Goal: Information Seeking & Learning: Learn about a topic

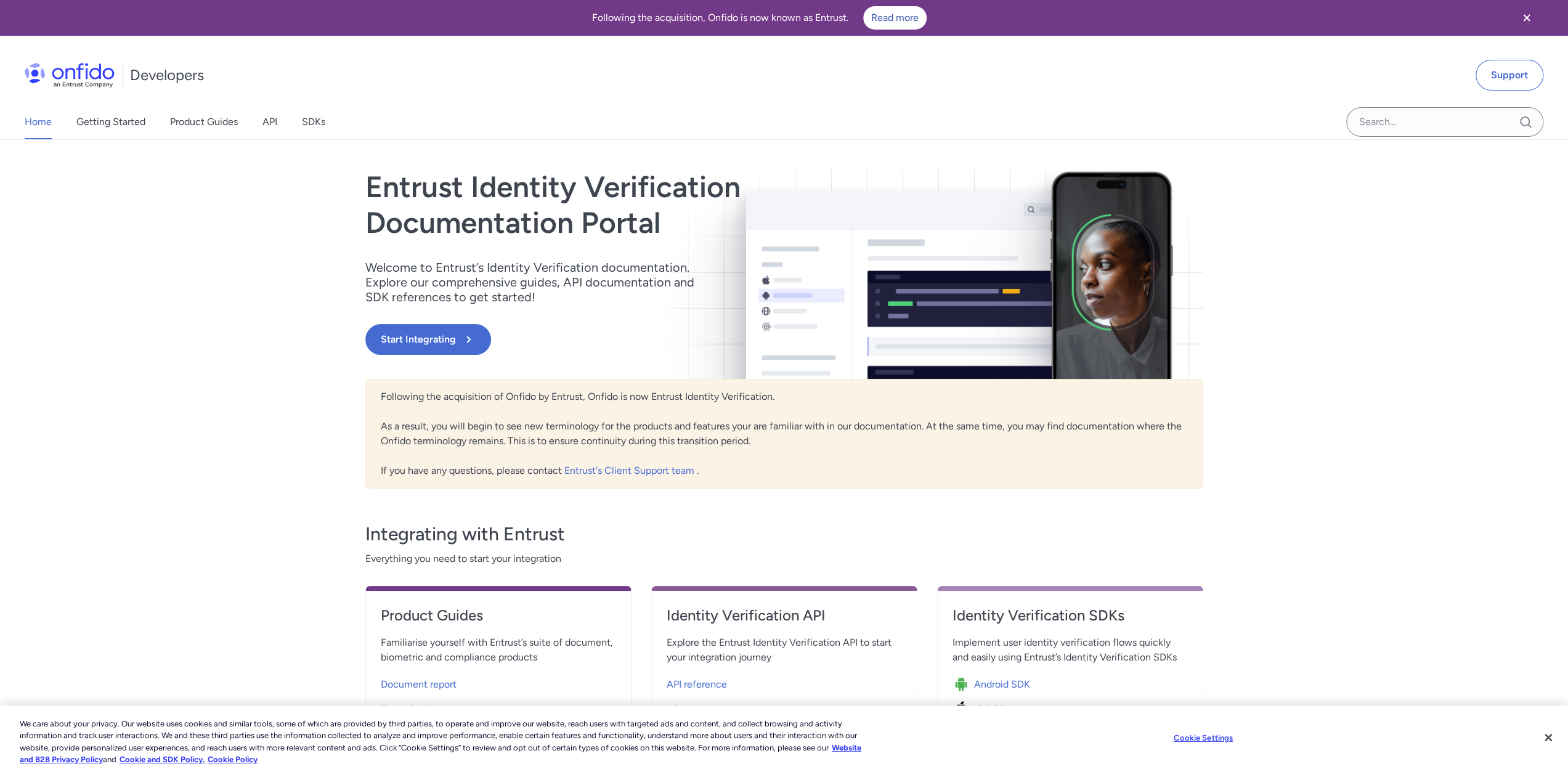
drag, startPoint x: 170, startPoint y: 84, endPoint x: 178, endPoint y: 87, distance: 8.5
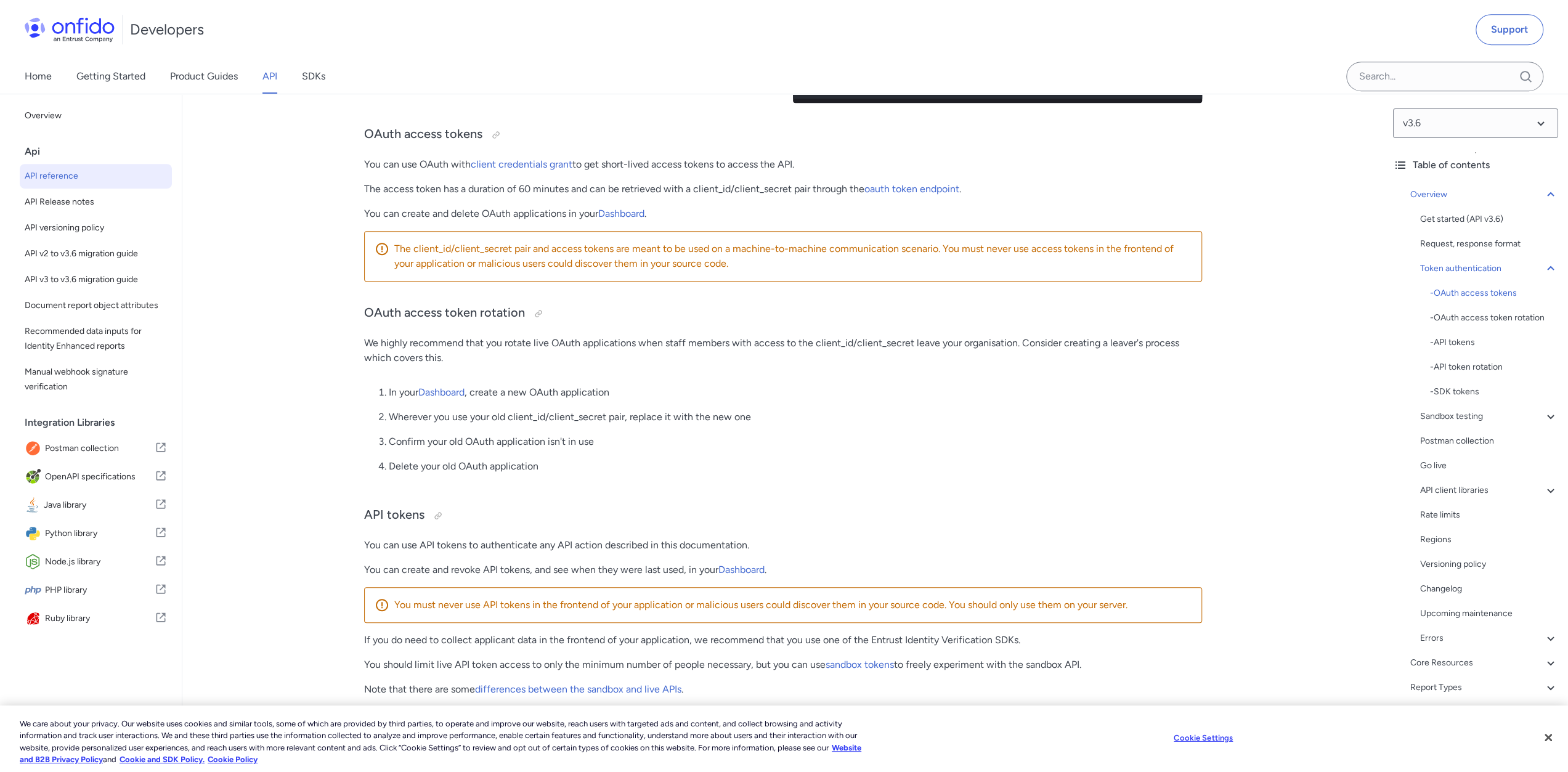
click at [98, 169] on span "API reference" at bounding box center [96, 176] width 143 height 15
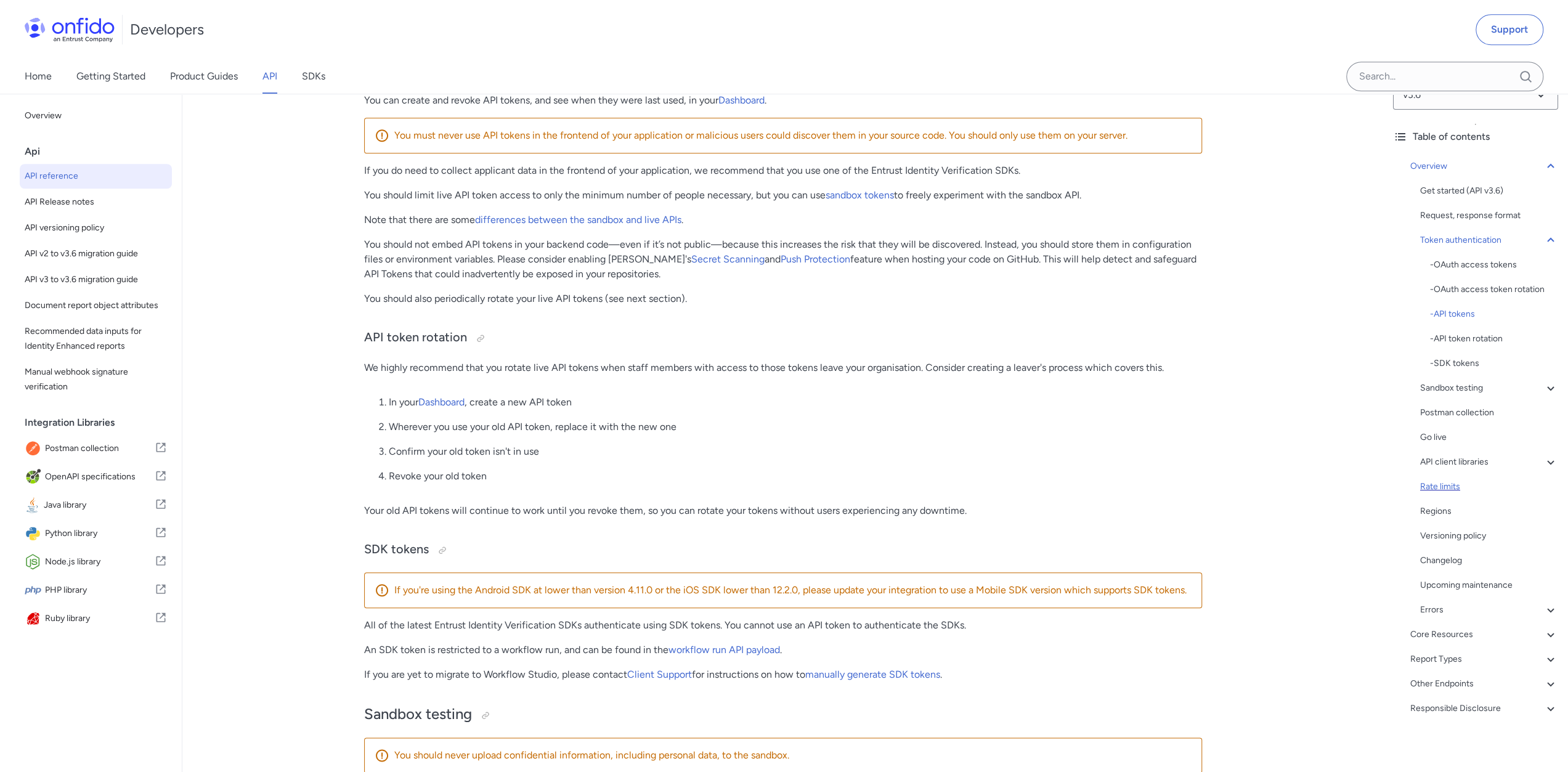
scroll to position [31, 0]
click at [1468, 682] on div "Other Endpoints" at bounding box center [1484, 682] width 147 height 15
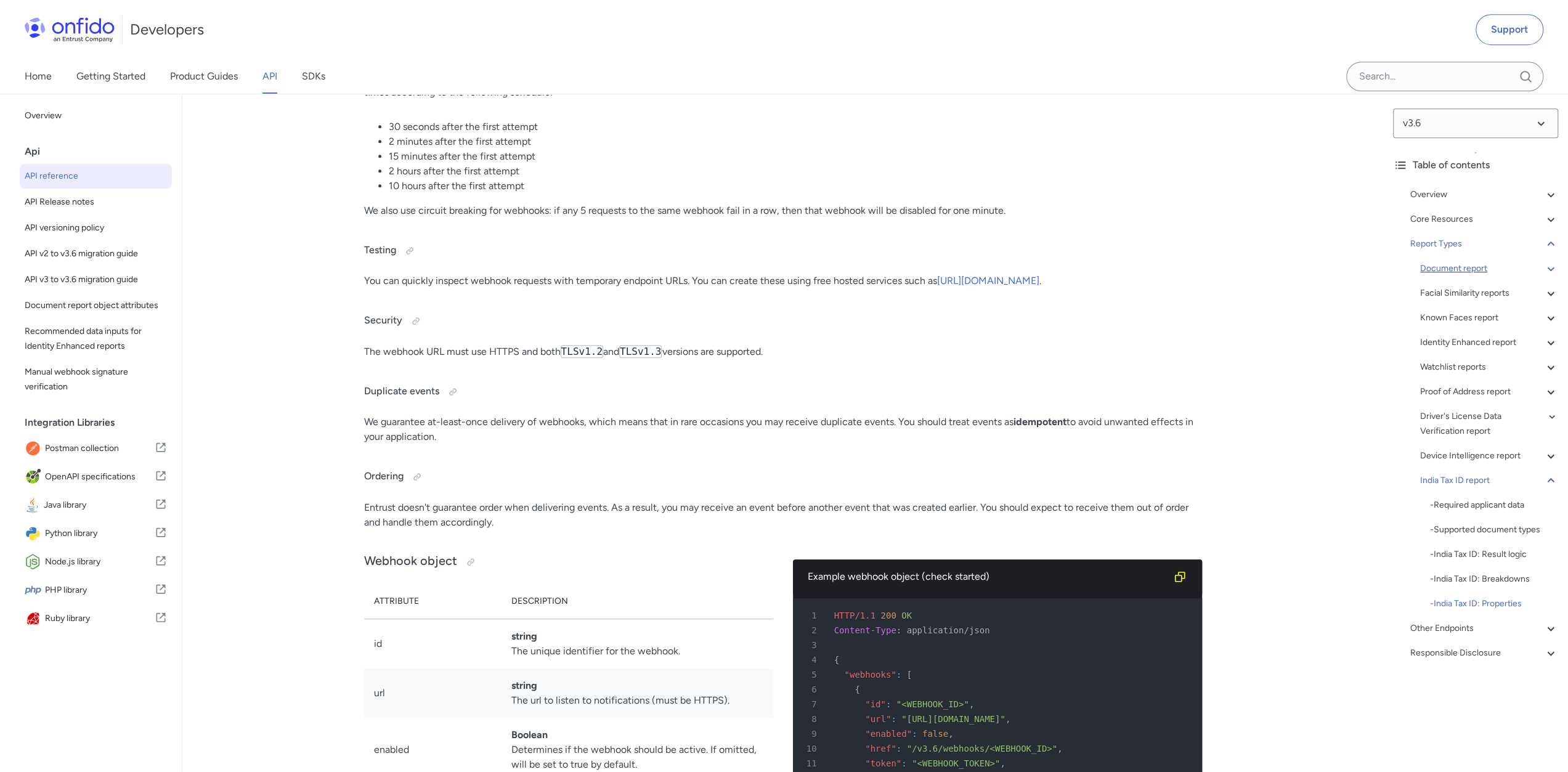
click at [1443, 265] on div "Document report" at bounding box center [1489, 269] width 138 height 15
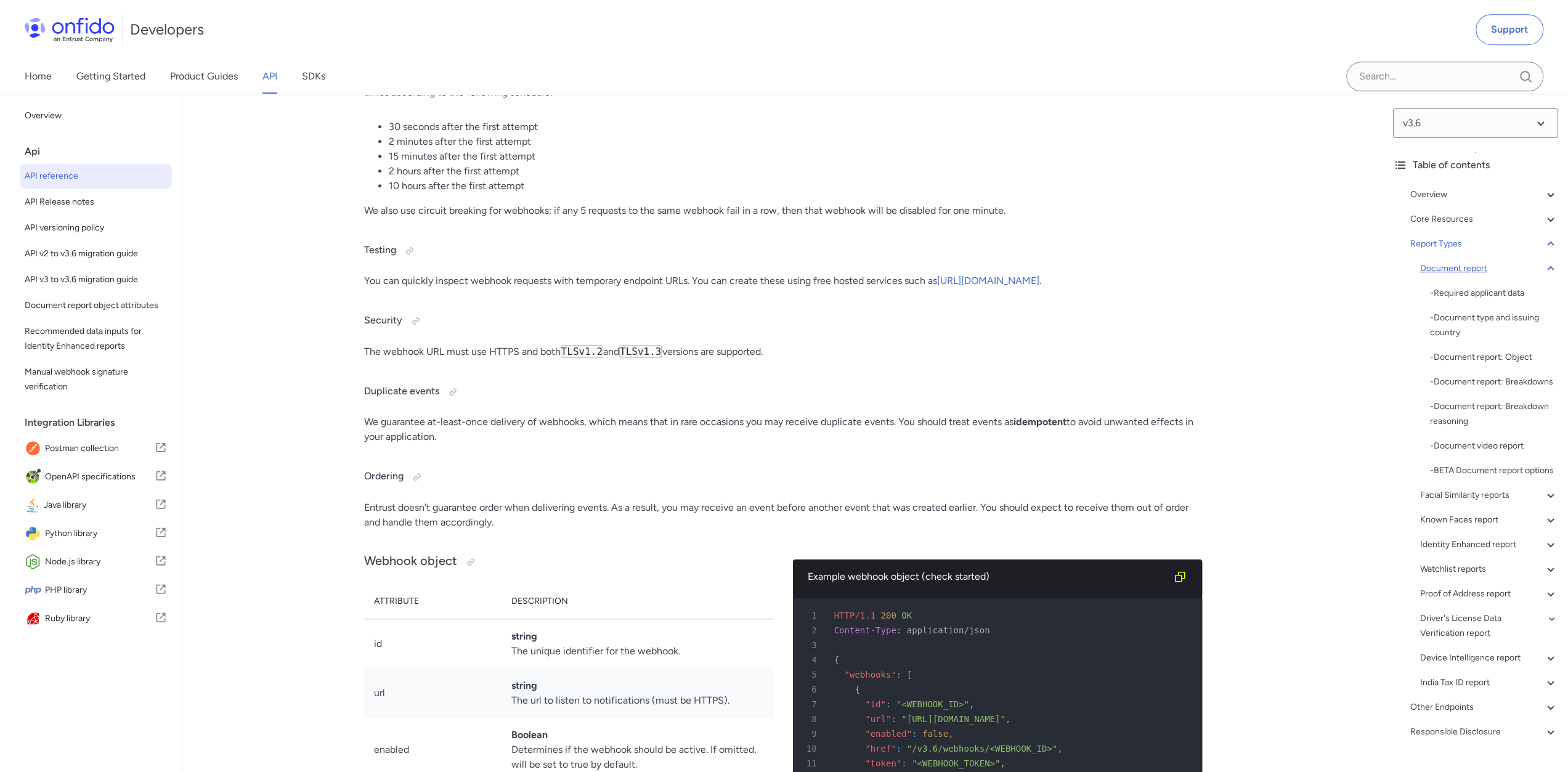
scroll to position [43702, 0]
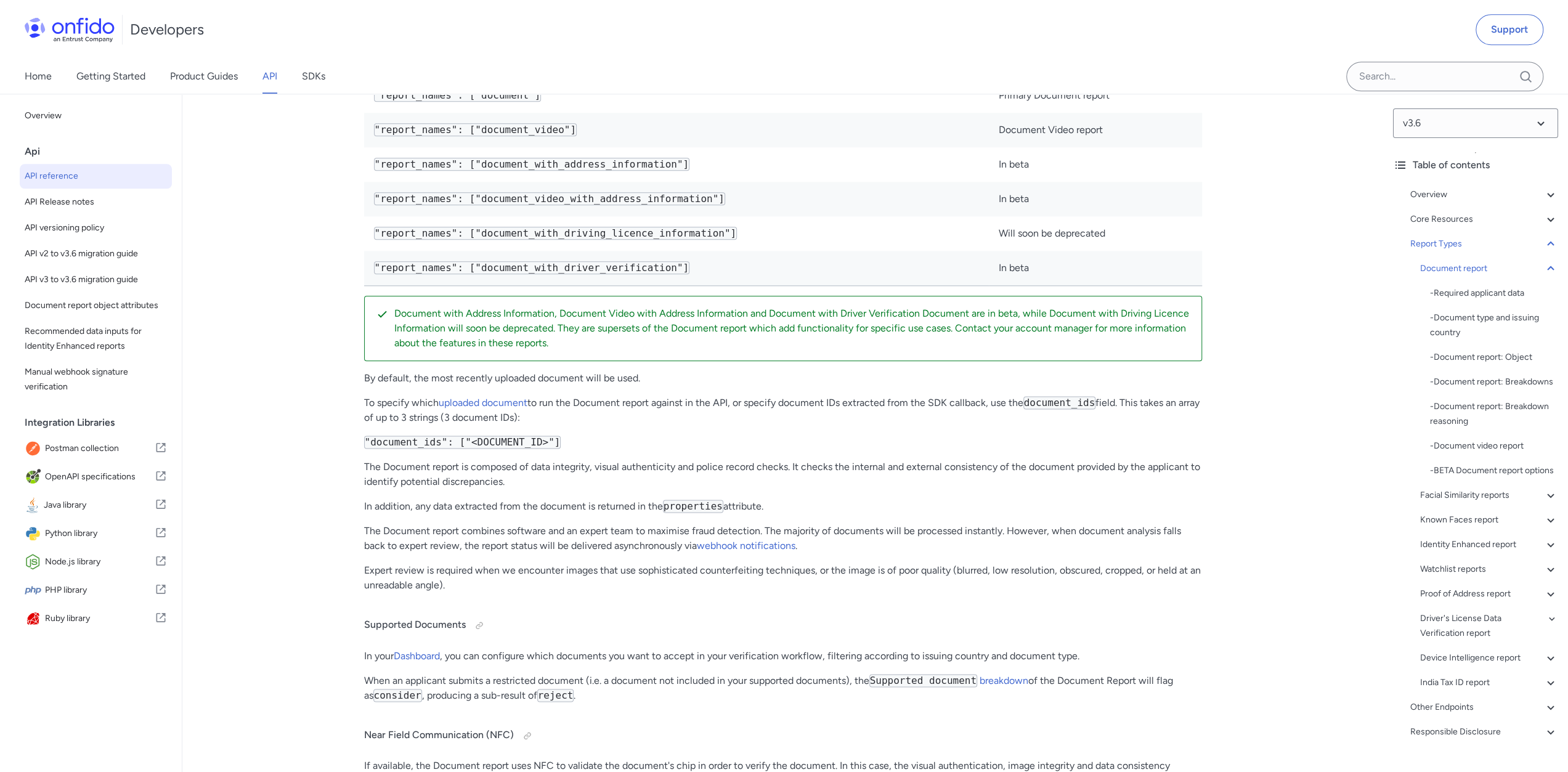
click at [1448, 208] on div "Overview Get started (API v3.6) Request, response format Token authentication -…" at bounding box center [1475, 466] width 165 height 567
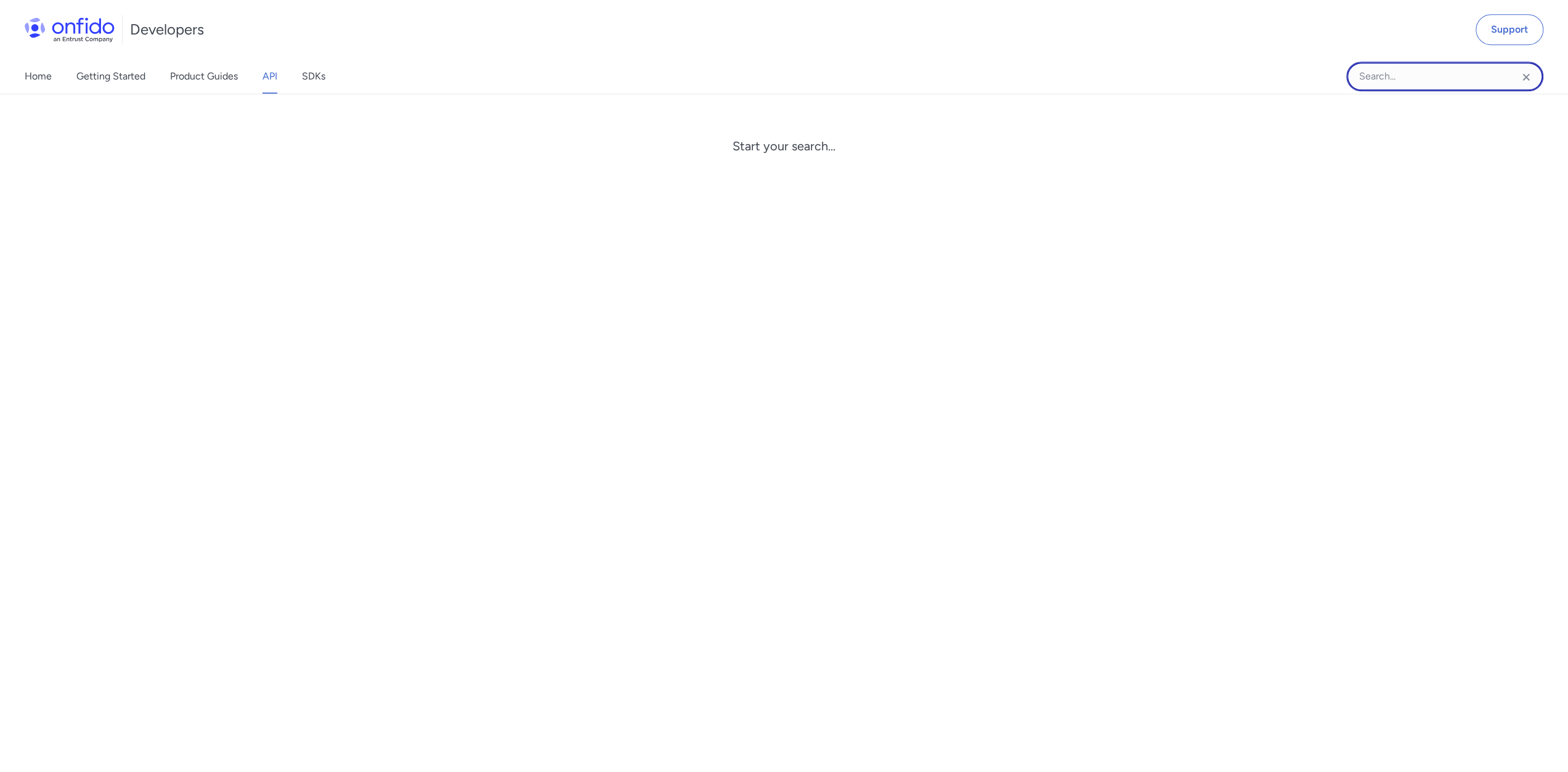
drag, startPoint x: 1428, startPoint y: 78, endPoint x: 1427, endPoint y: 67, distance: 11.0
click at [1428, 78] on input "Onfido search input field" at bounding box center [1444, 76] width 197 height 30
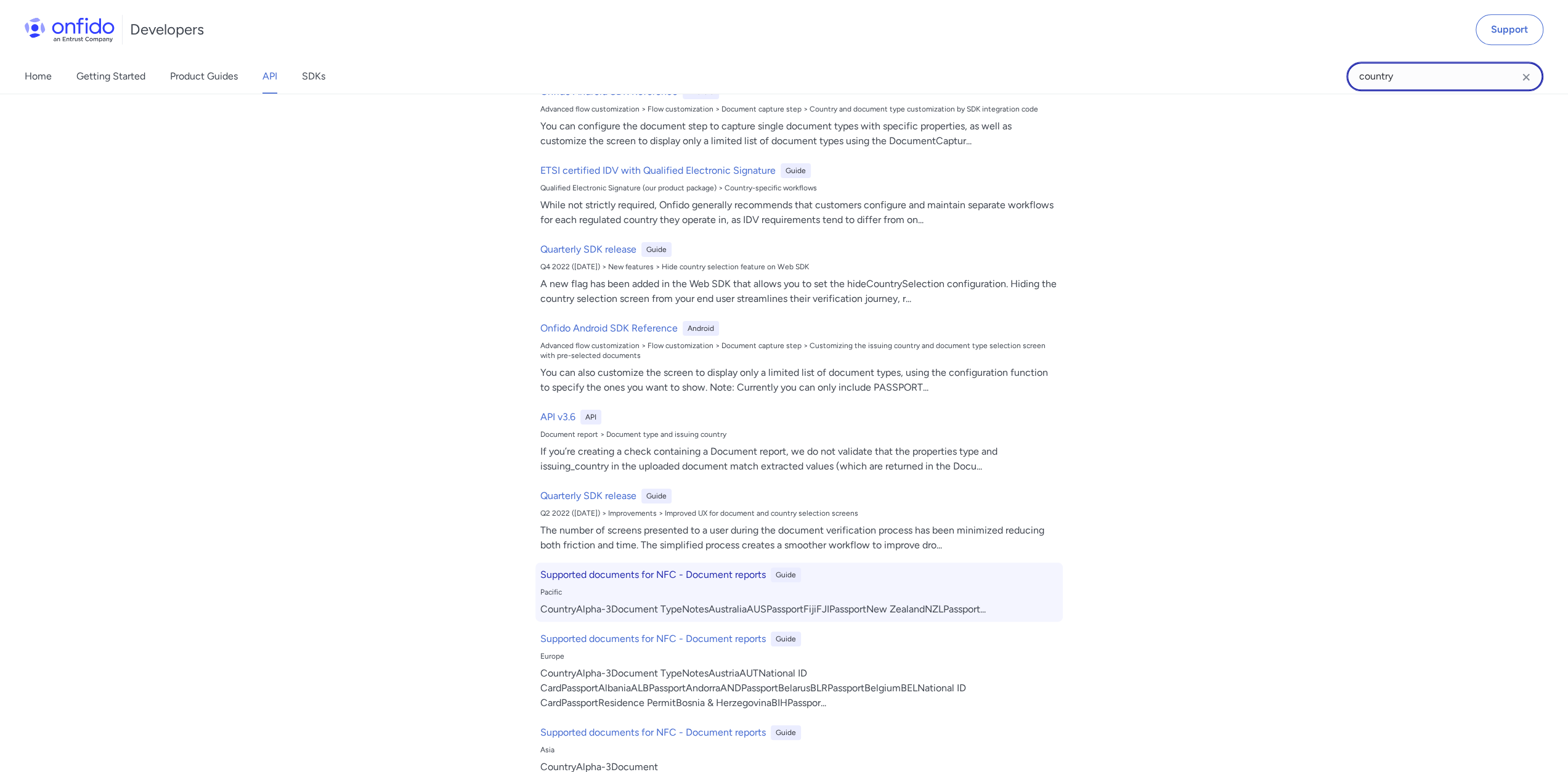
scroll to position [0, 0]
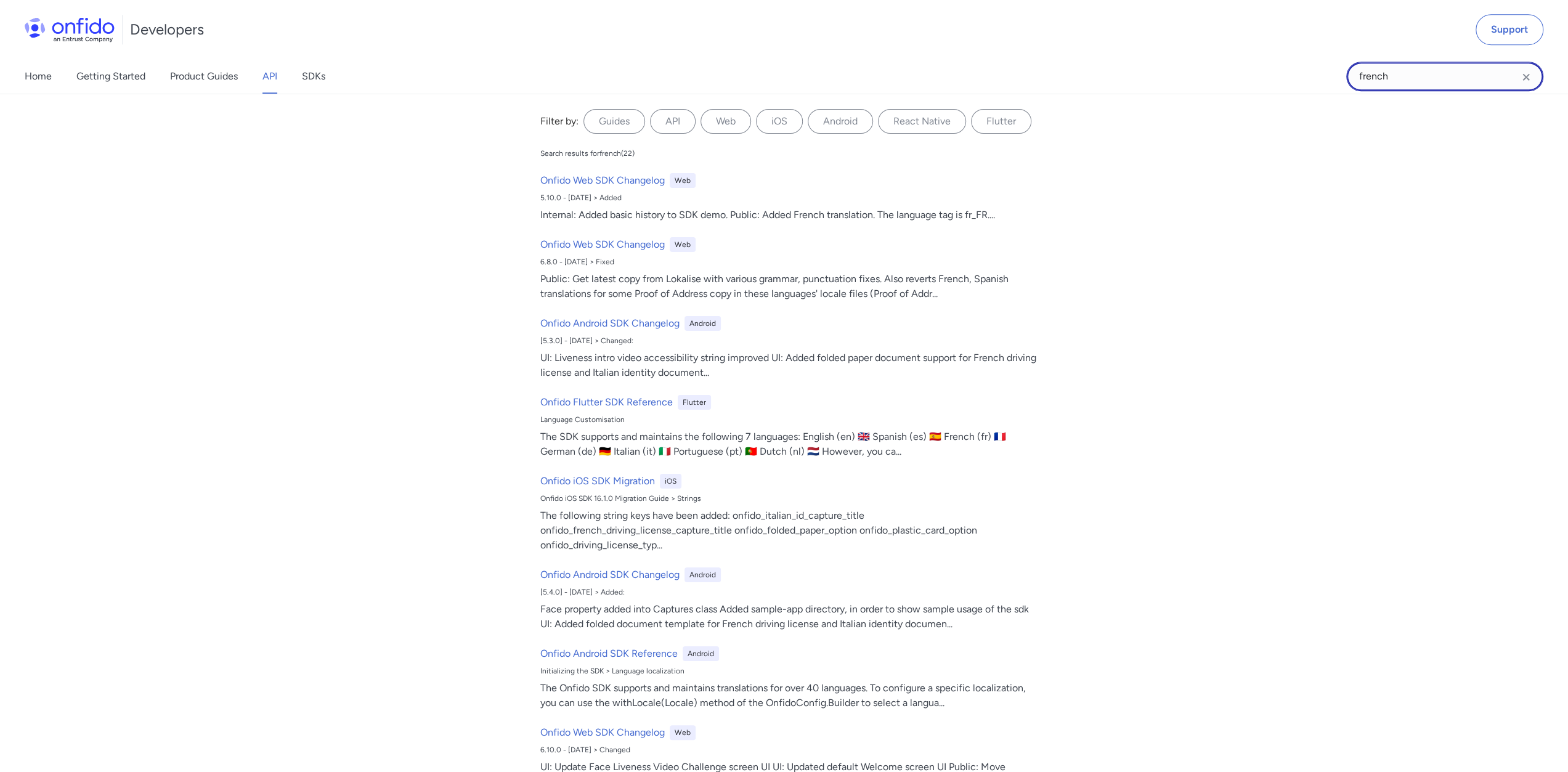
type input "french"
click at [664, 134] on div "Filter by: Guides API Web iOS Android React Native Flutter Filter by..." at bounding box center [789, 124] width 508 height 49
click at [664, 120] on label "API" at bounding box center [673, 121] width 46 height 25
click at [0, 0] on input "API" at bounding box center [0, 0] width 0 height 0
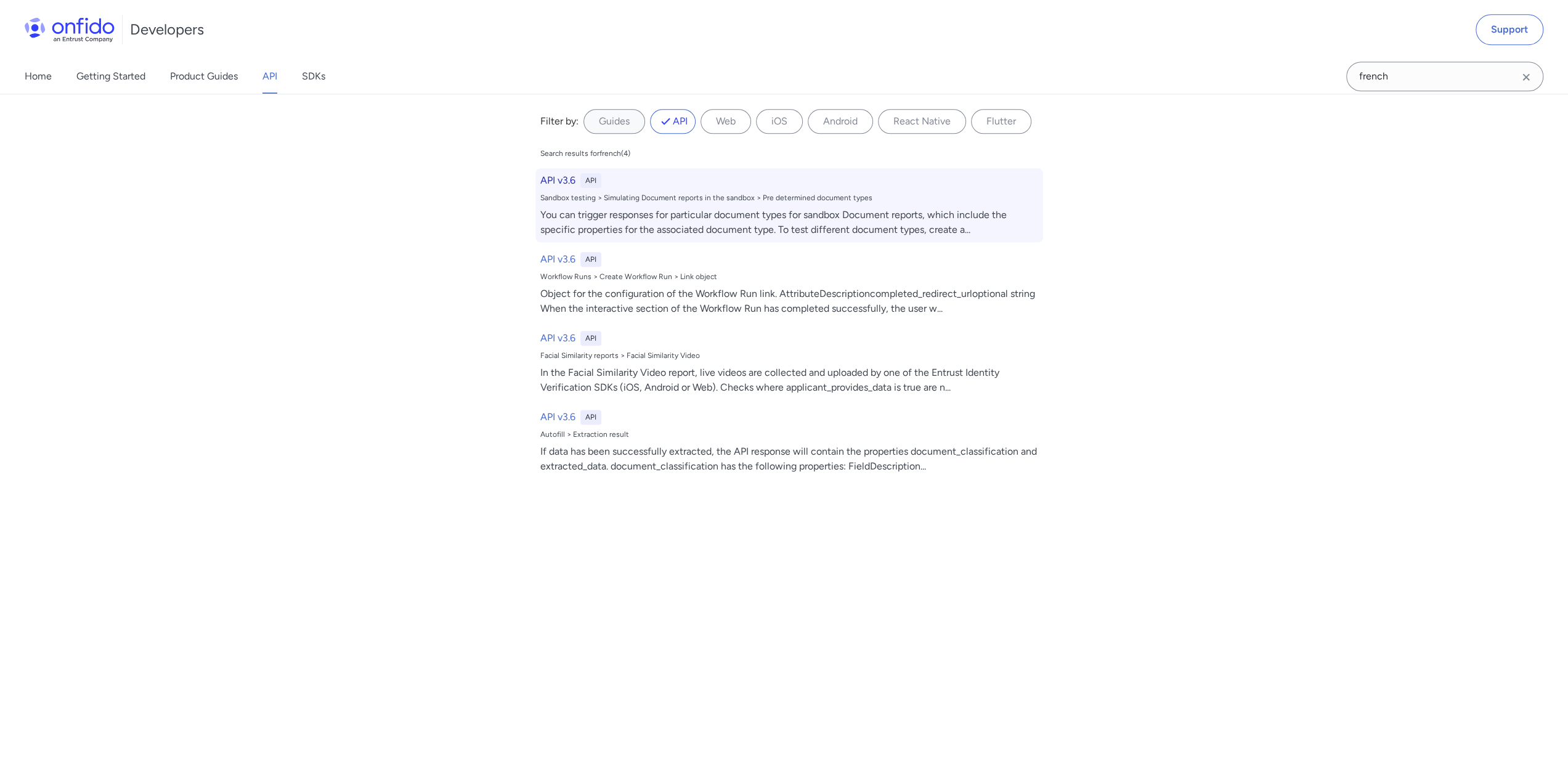
click at [545, 180] on h6 "API v3.6" at bounding box center [557, 180] width 35 height 15
click at [558, 180] on h6 "API v3.6" at bounding box center [557, 180] width 35 height 15
click at [667, 221] on div "You can trigger responses for particular document types for sandbox Document re…" at bounding box center [789, 222] width 498 height 30
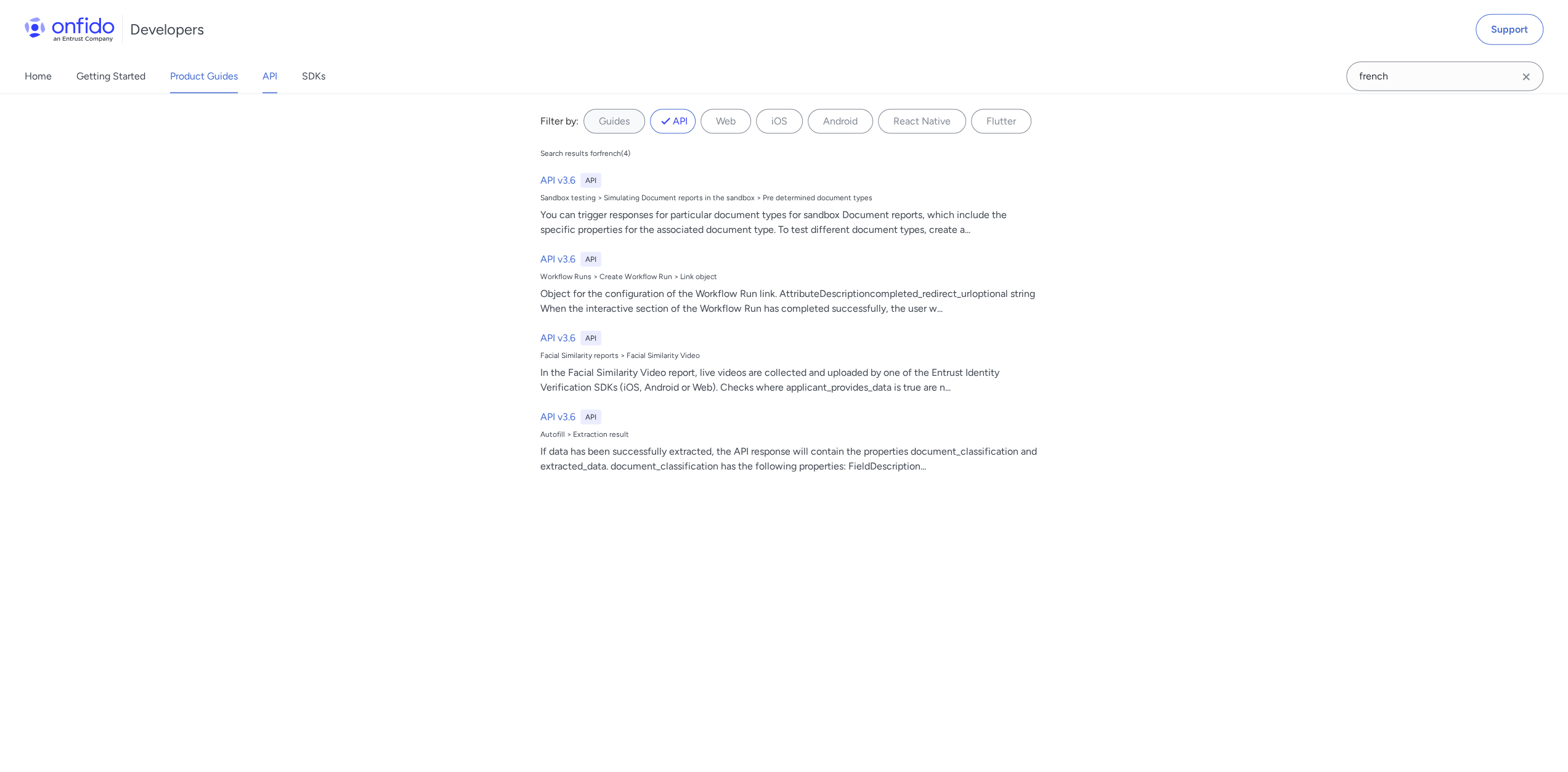
click at [204, 74] on link "Product Guides" at bounding box center [204, 76] width 68 height 34
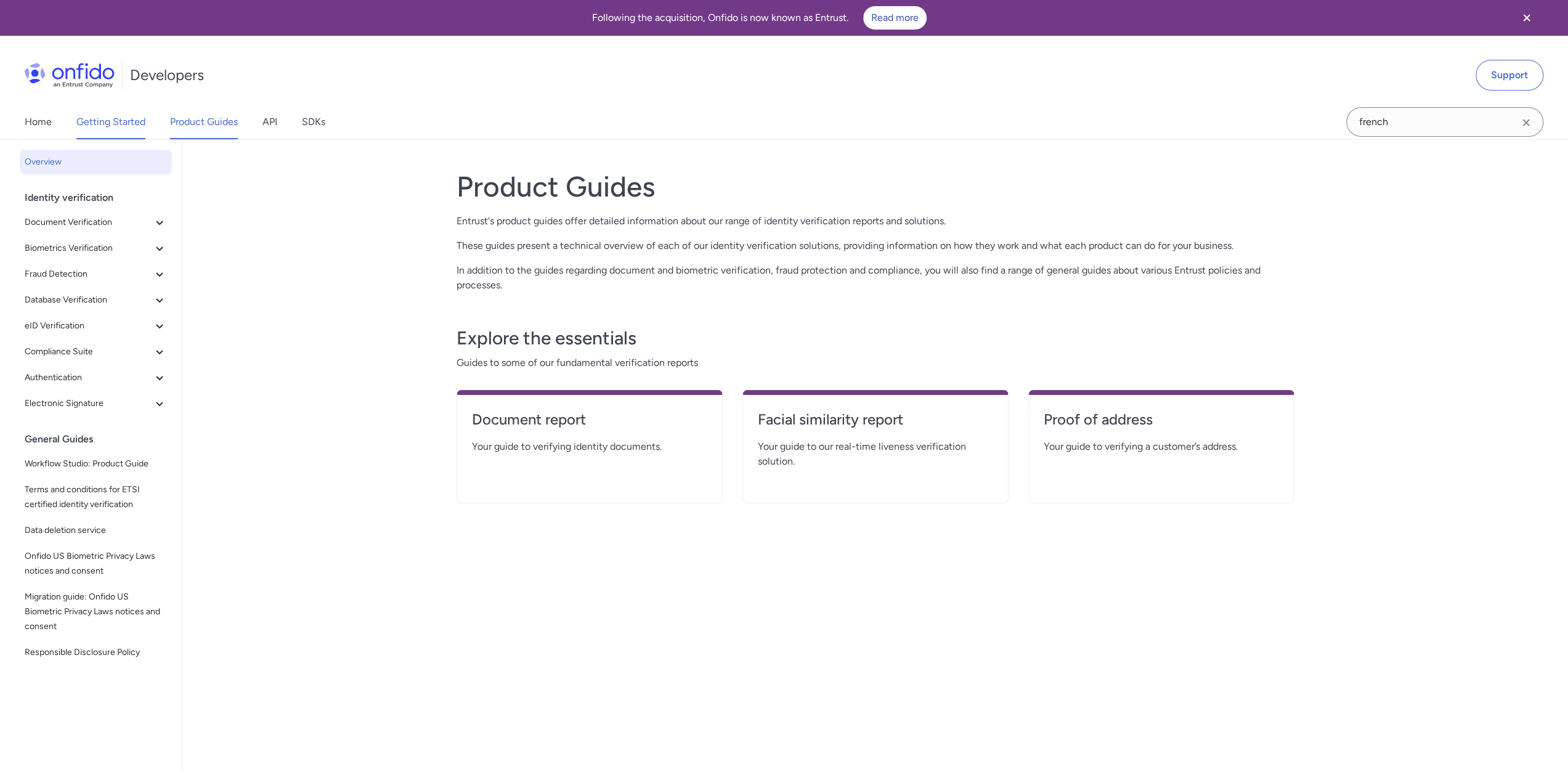
click at [138, 134] on link "Getting Started" at bounding box center [111, 122] width 69 height 34
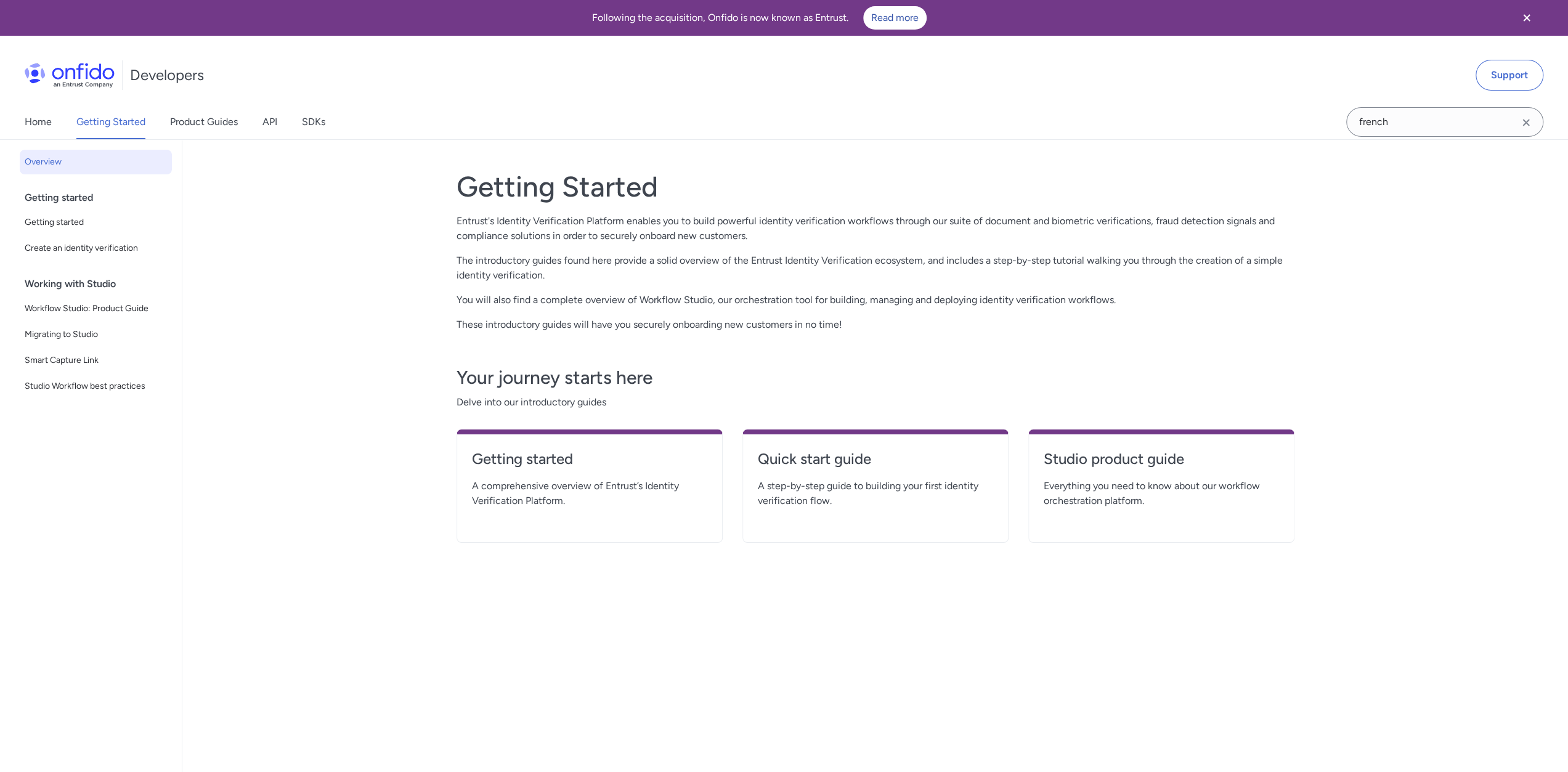
click at [292, 115] on div "Home Getting Started Product Guides API SDKs" at bounding box center [187, 122] width 374 height 34
click at [270, 121] on link "API" at bounding box center [270, 122] width 15 height 34
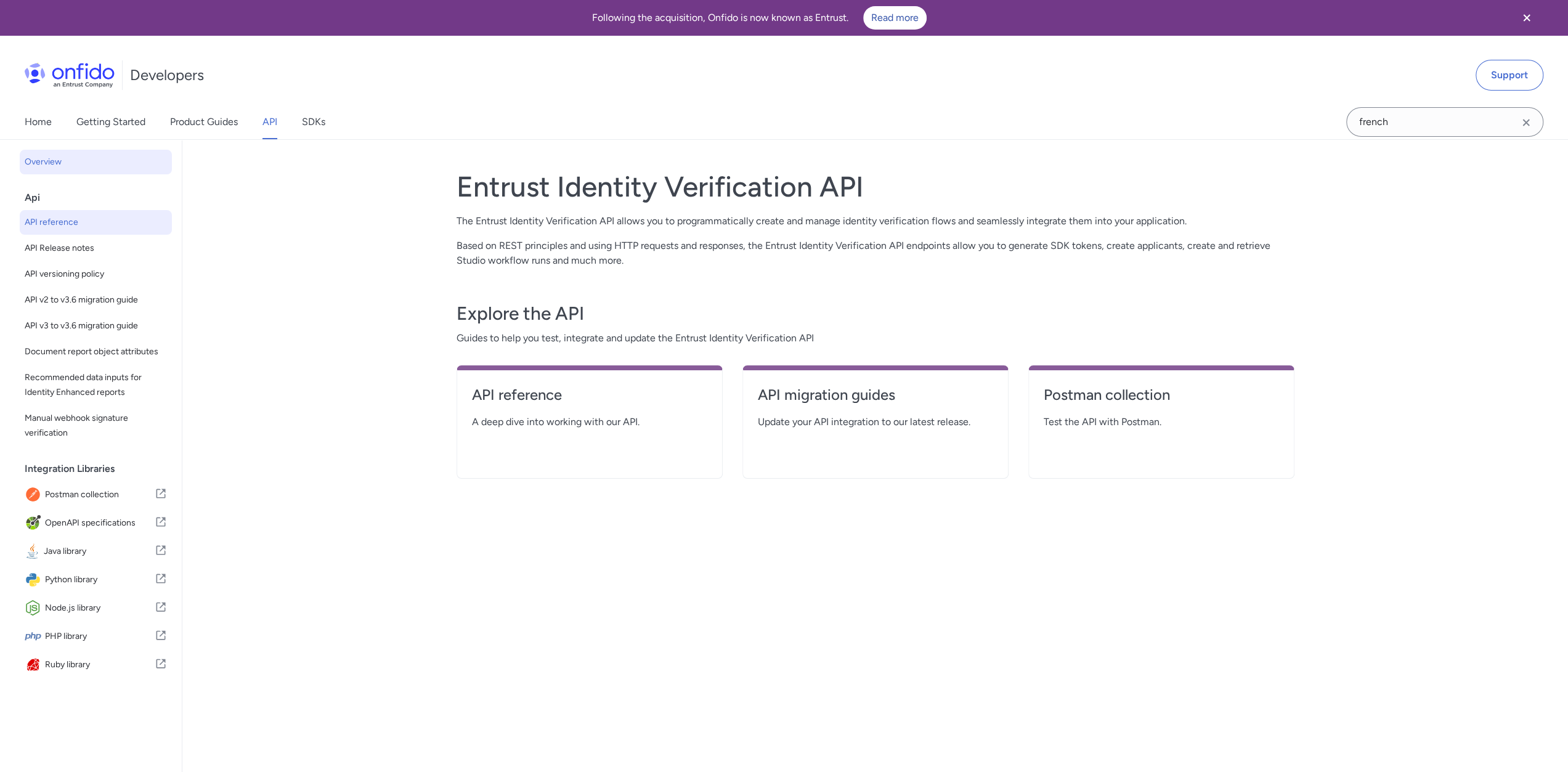
click at [84, 226] on span "API reference" at bounding box center [96, 222] width 143 height 15
select select "http"
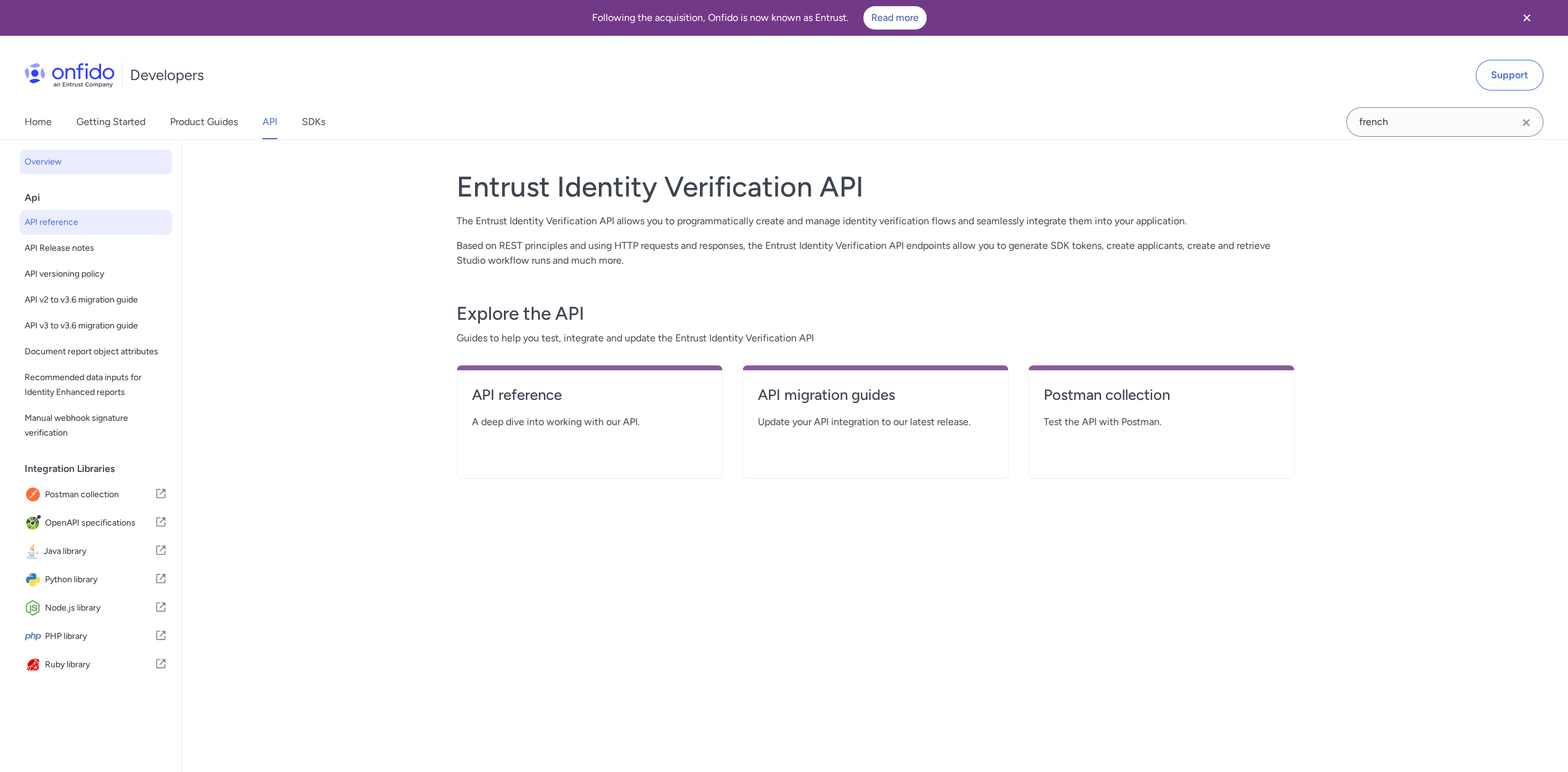
select select "http"
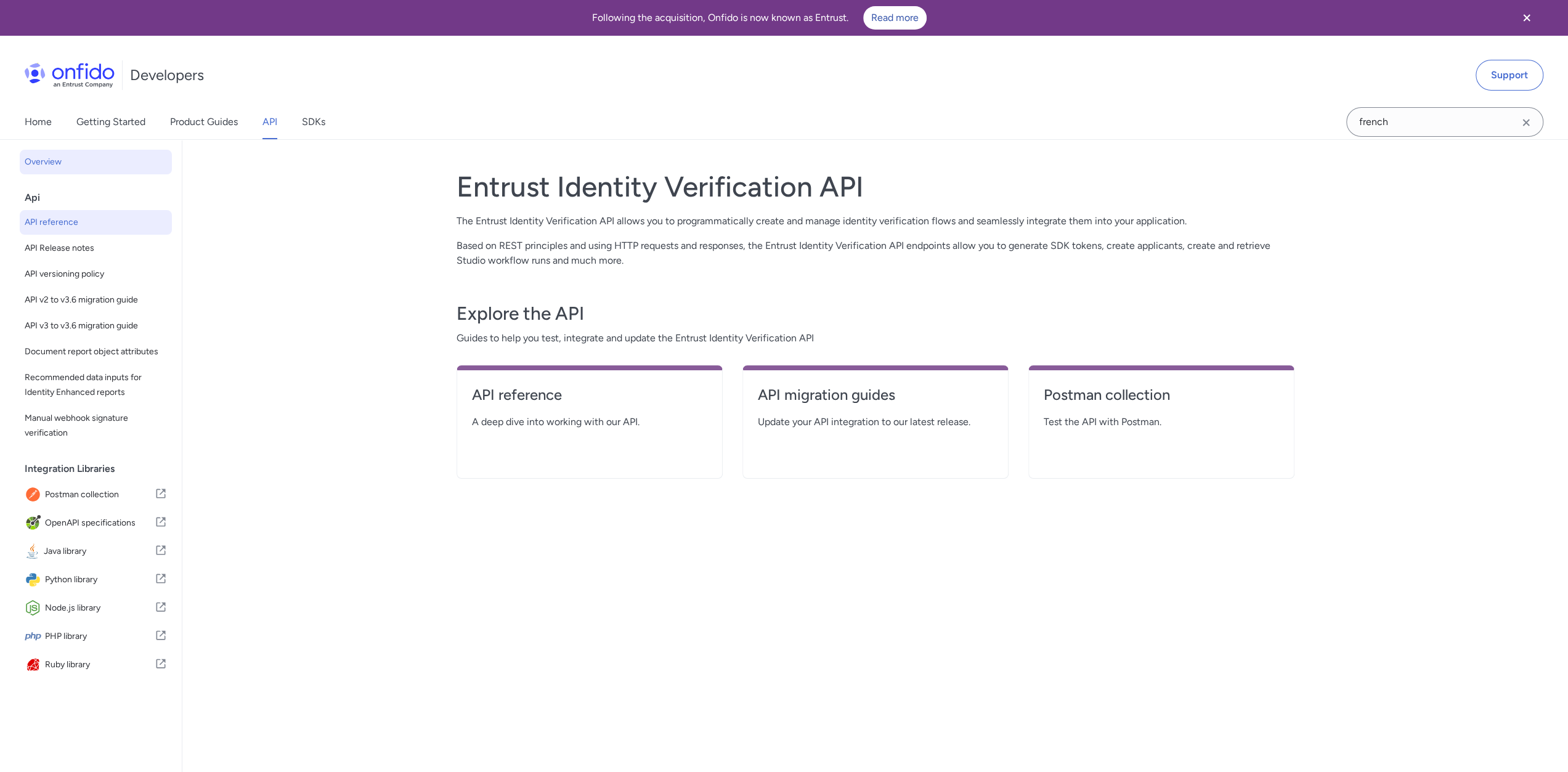
select select "http"
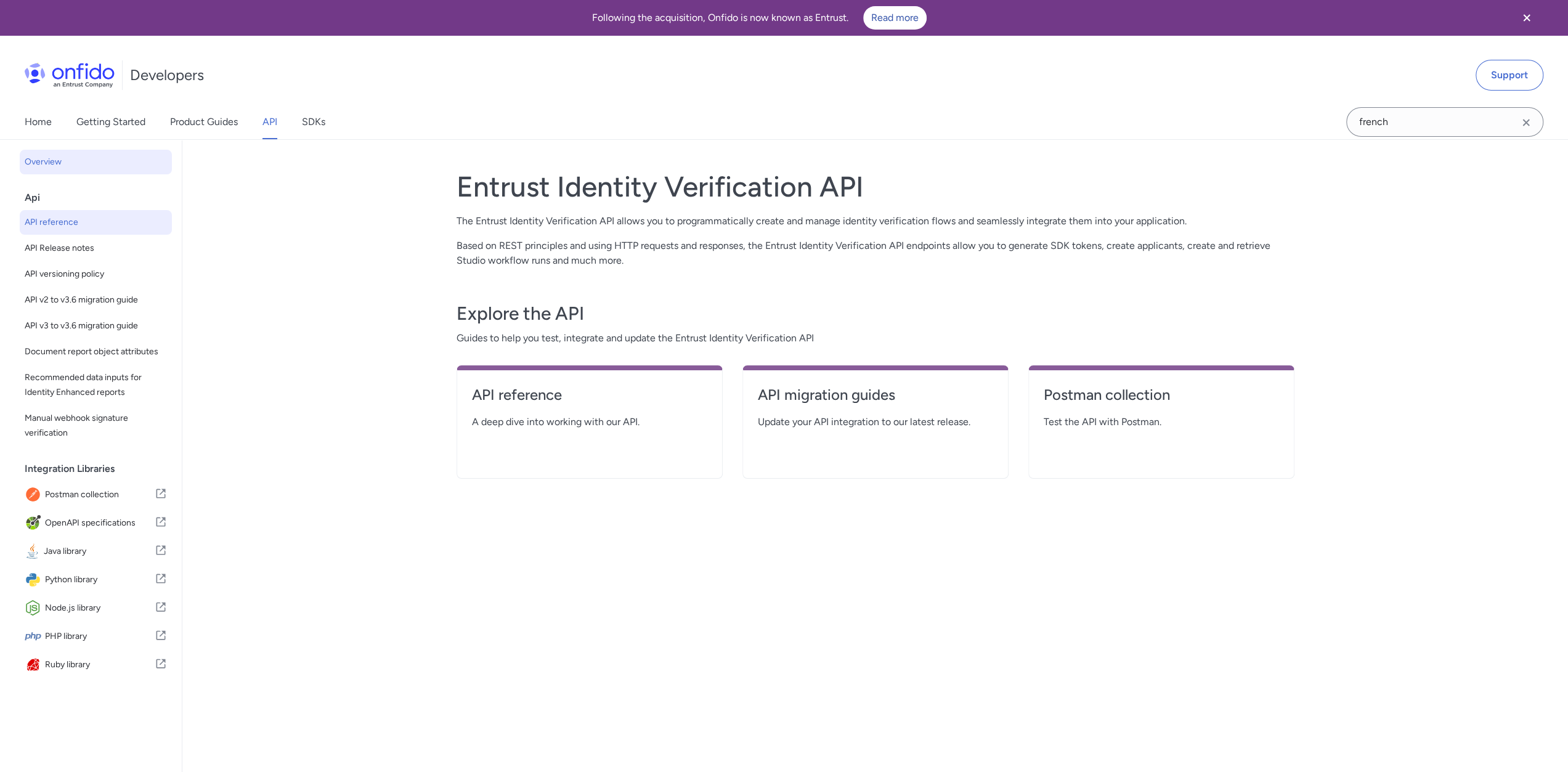
select select "http"
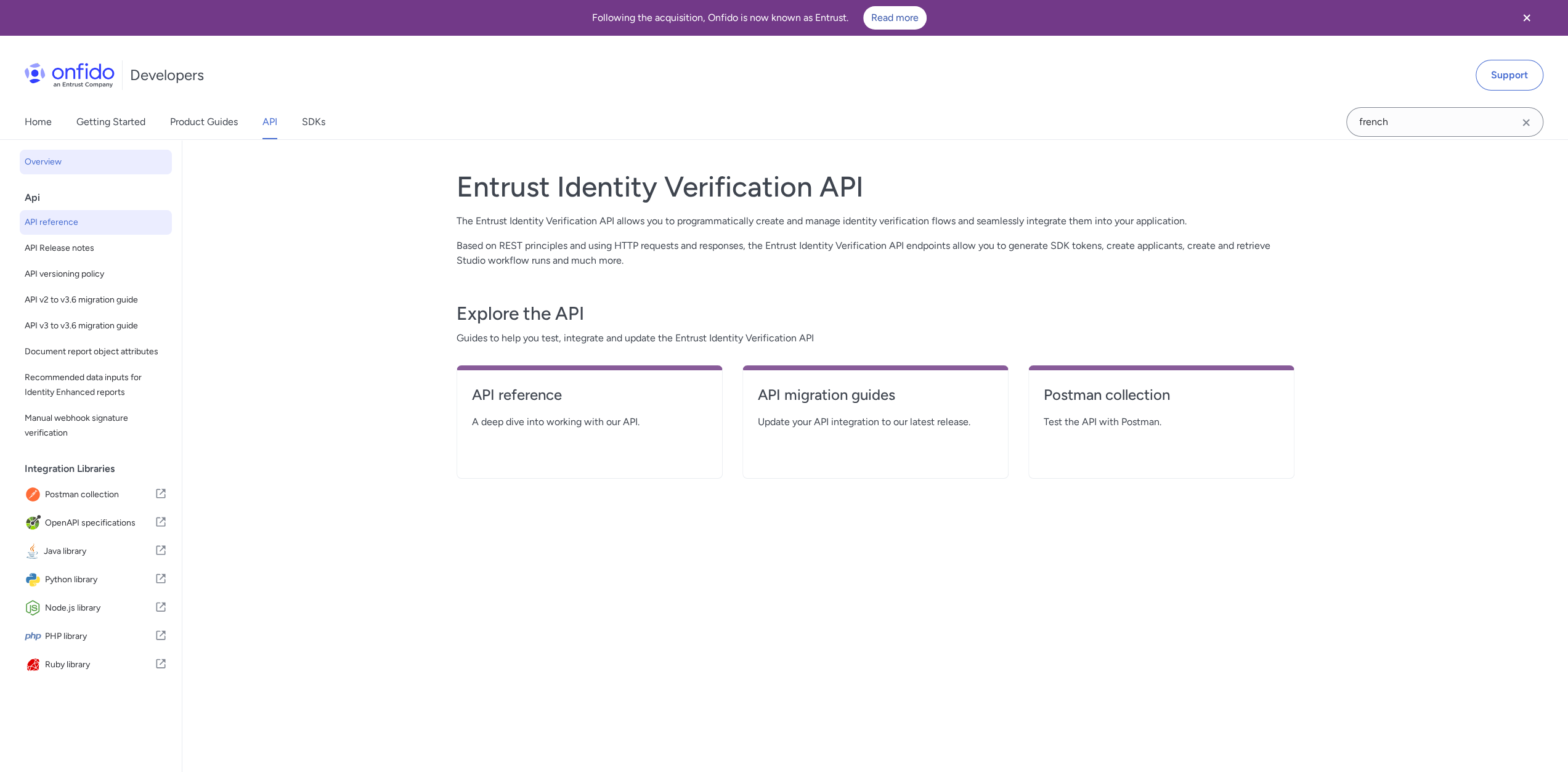
select select "http"
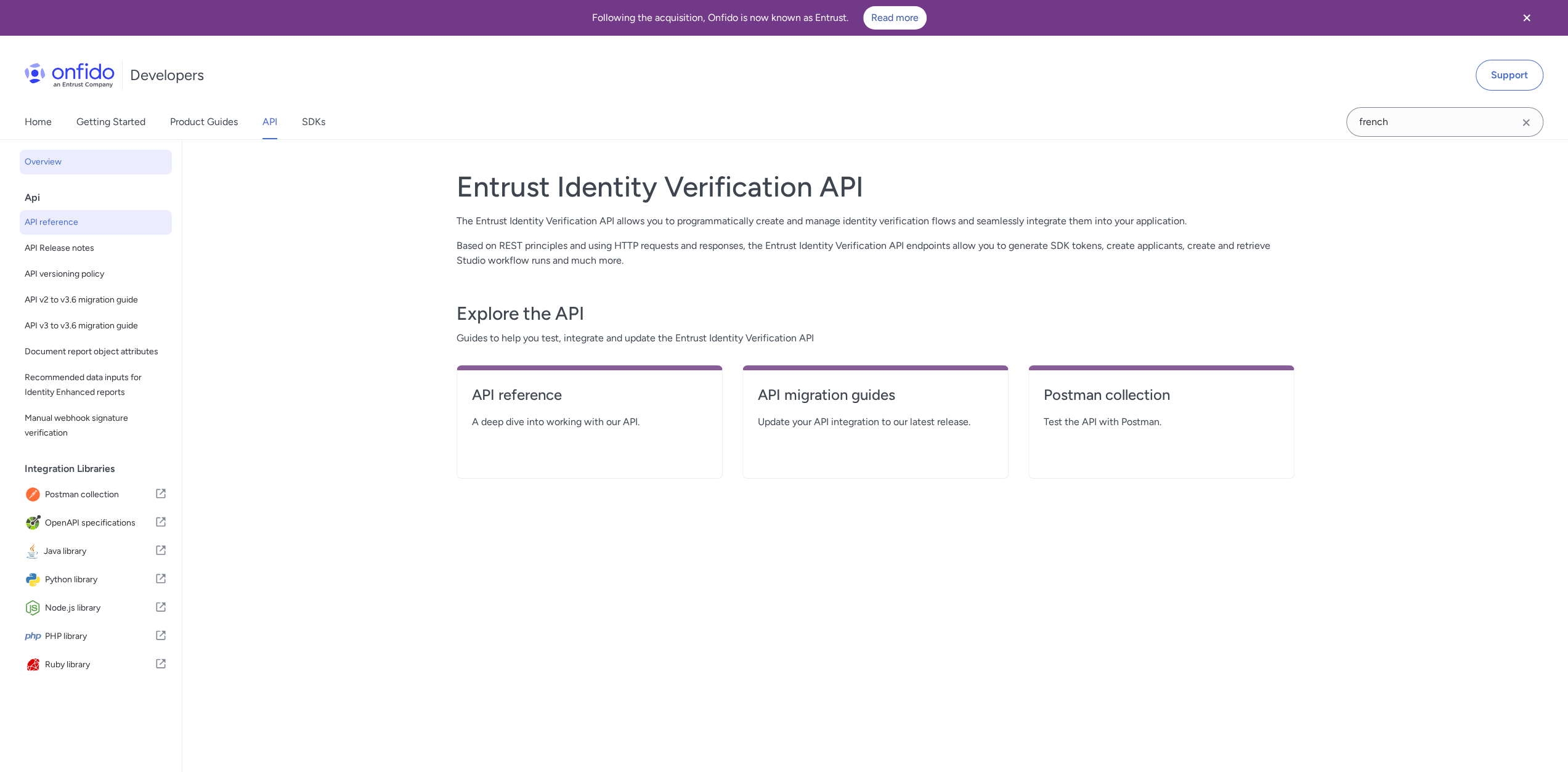
select select "http"
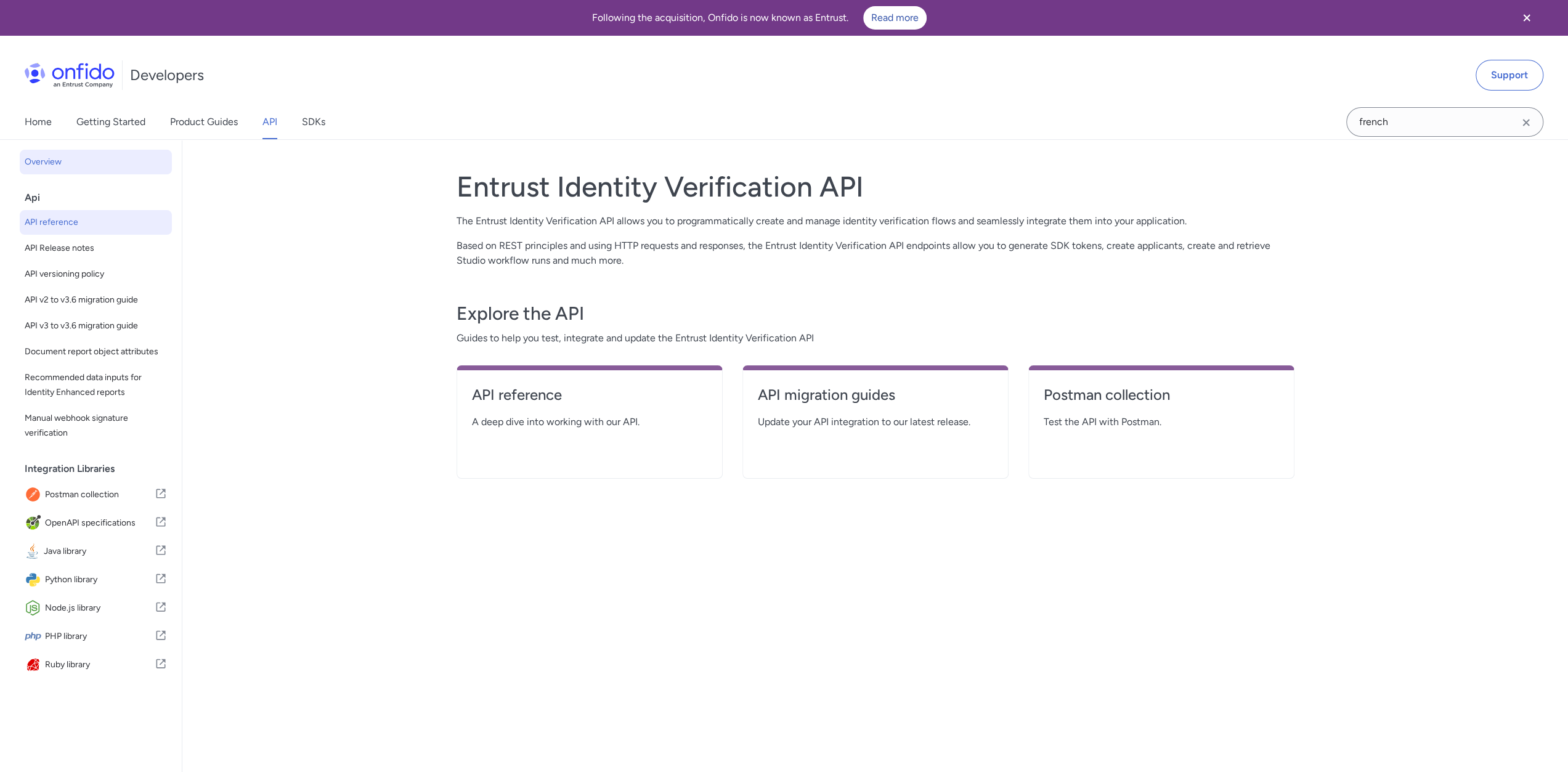
select select "http"
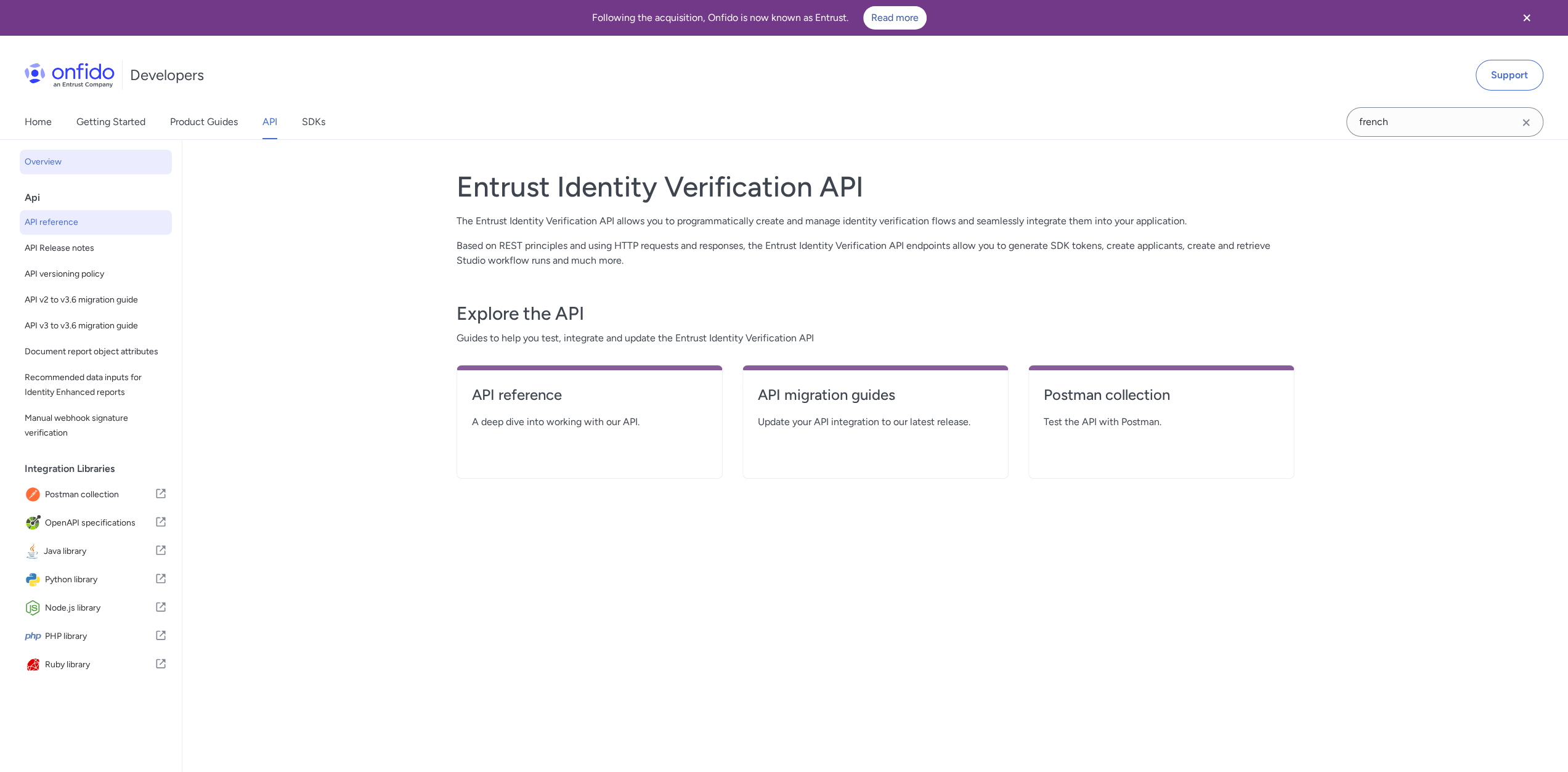
select select "http"
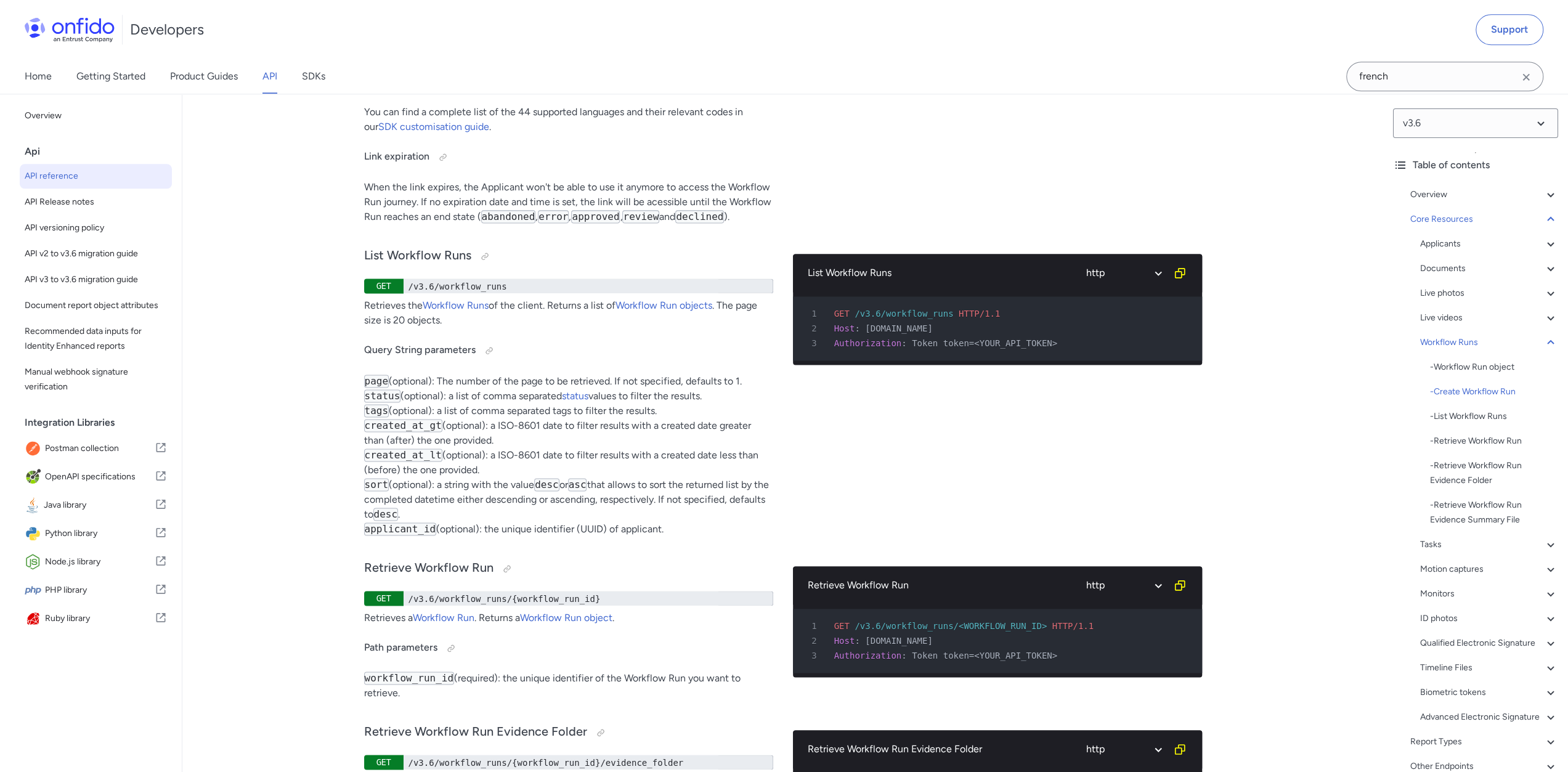
scroll to position [29803, 0]
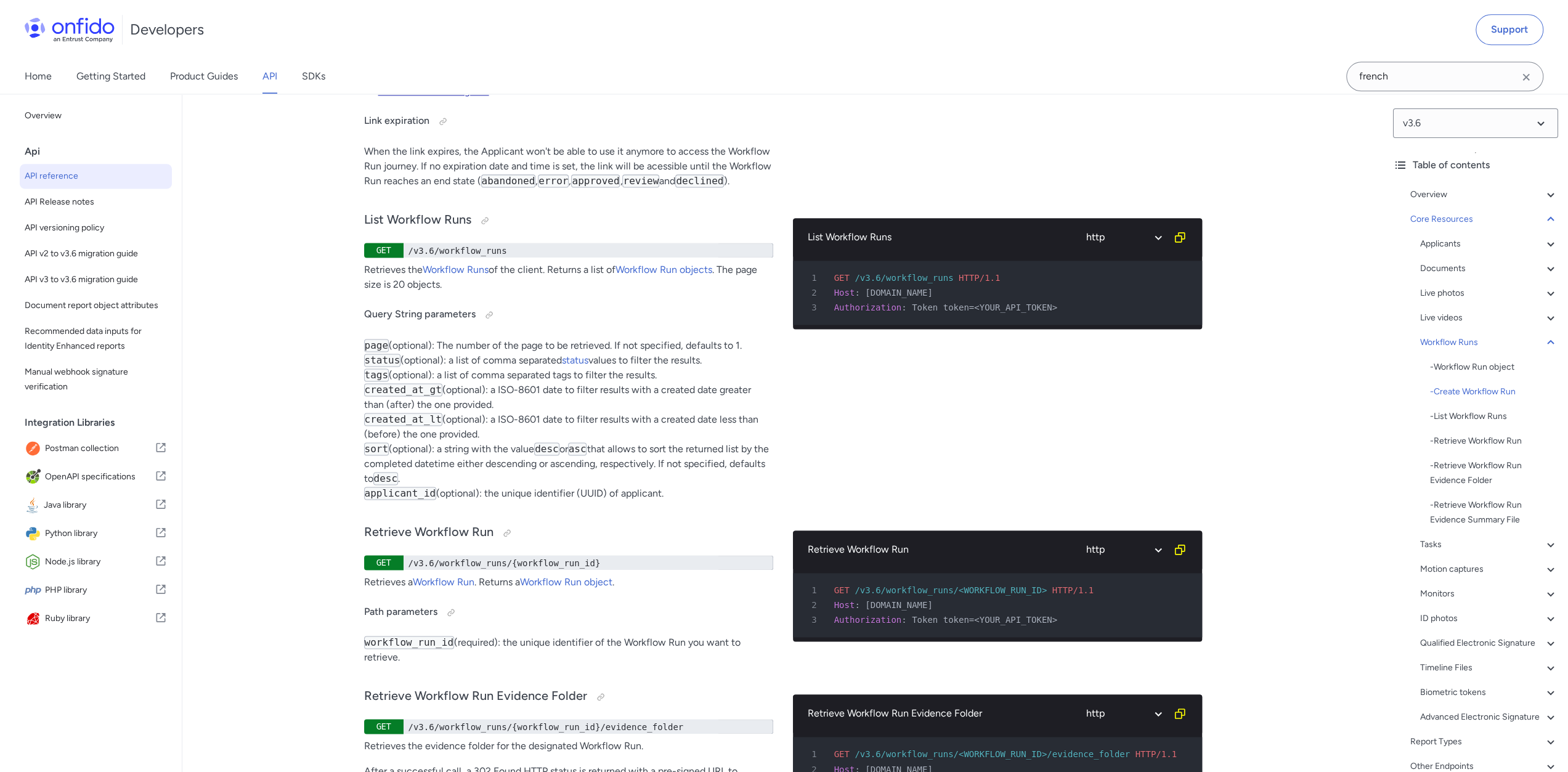
click at [424, 97] on link "SDK customisation guide" at bounding box center [433, 91] width 111 height 11
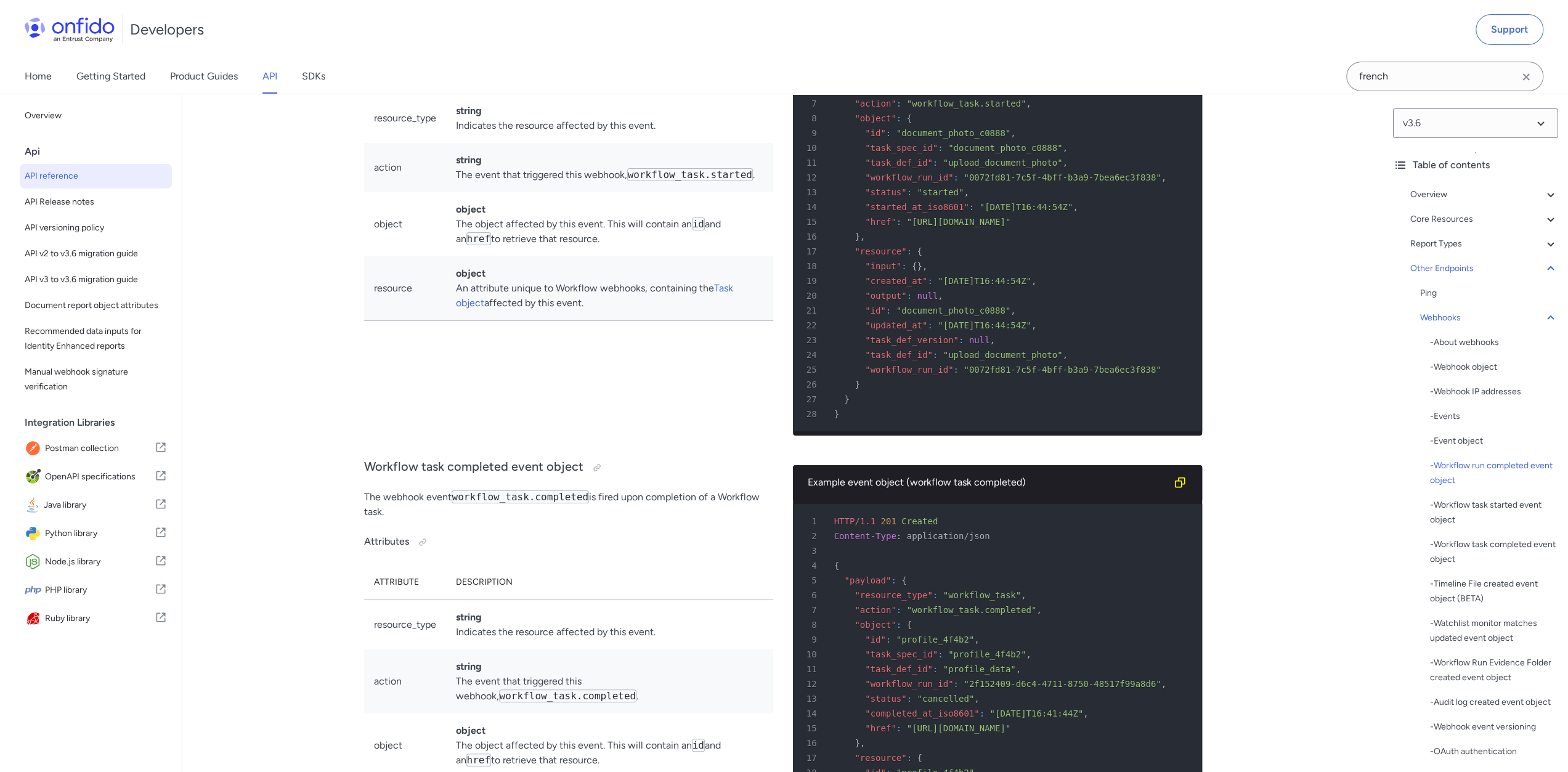
scroll to position [7945, 0]
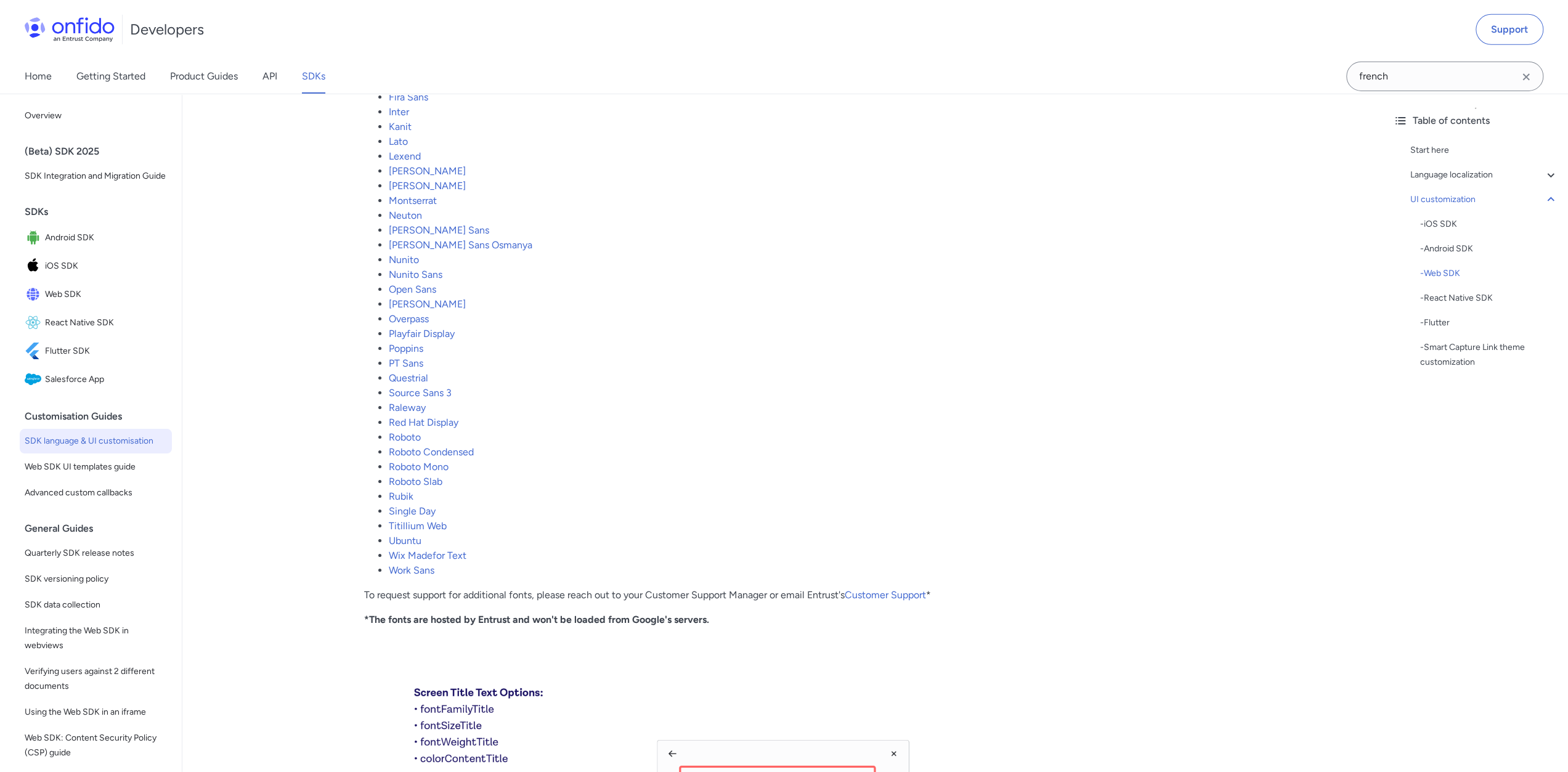
scroll to position [13554, 0]
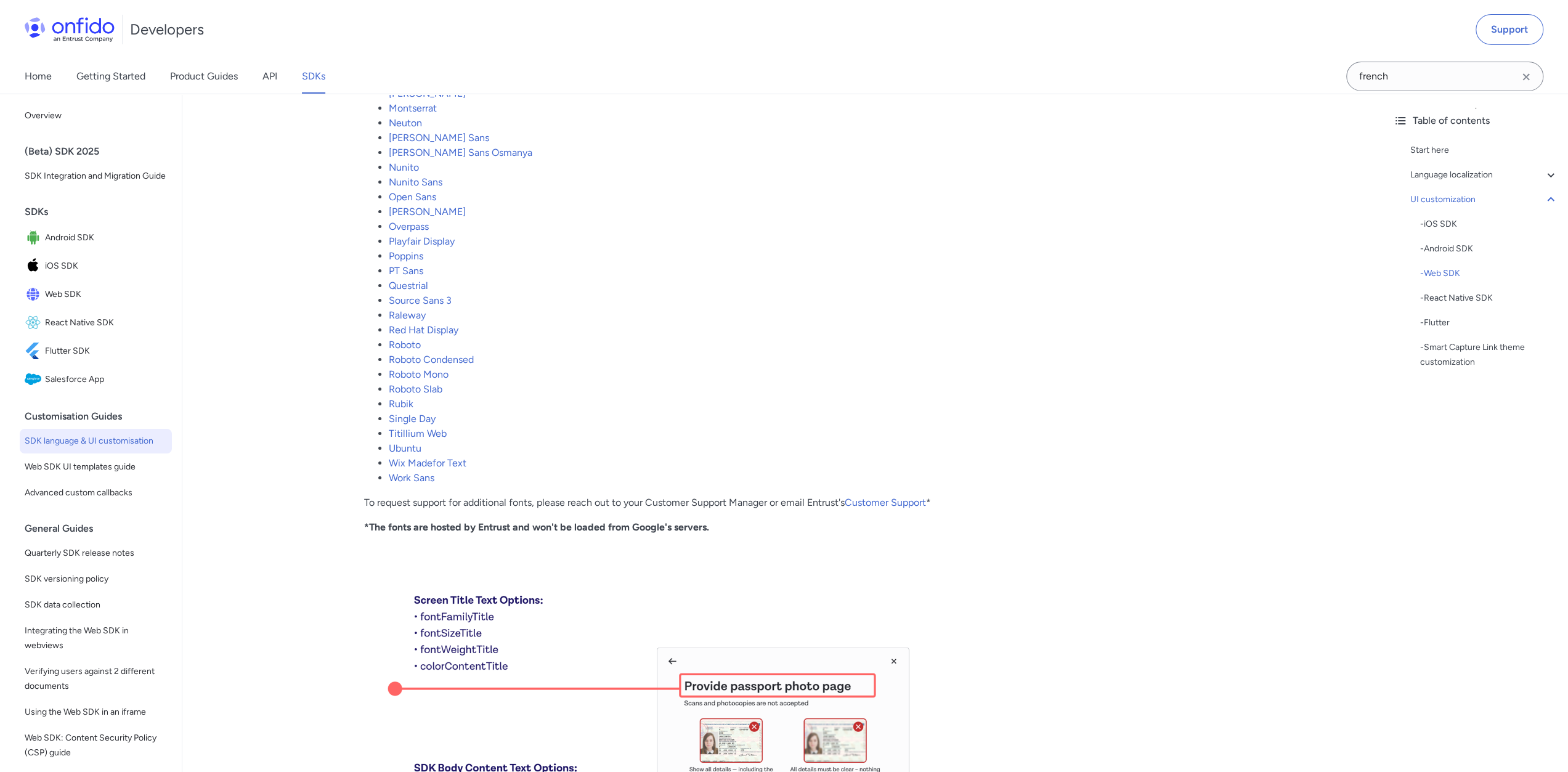
drag, startPoint x: 1310, startPoint y: 436, endPoint x: 1271, endPoint y: 312, distance: 130.0
